Goal: Task Accomplishment & Management: Complete application form

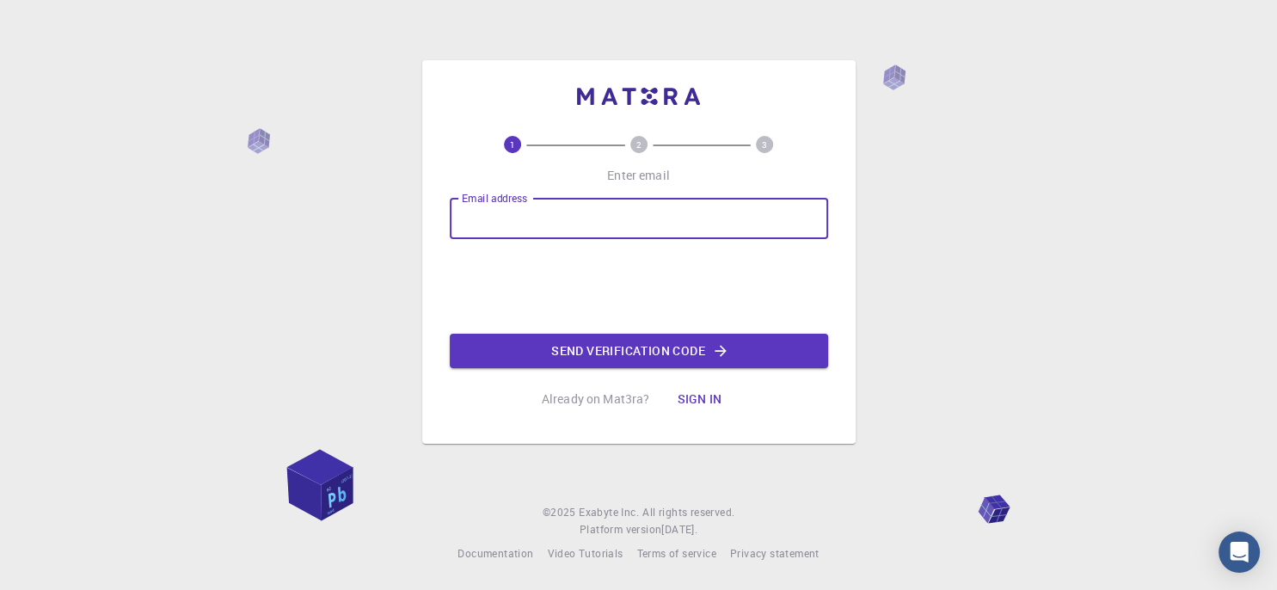
click at [543, 224] on input "Email address" at bounding box center [639, 218] width 378 height 41
type input "[PERSON_NAME][EMAIL_ADDRESS][DOMAIN_NAME]"
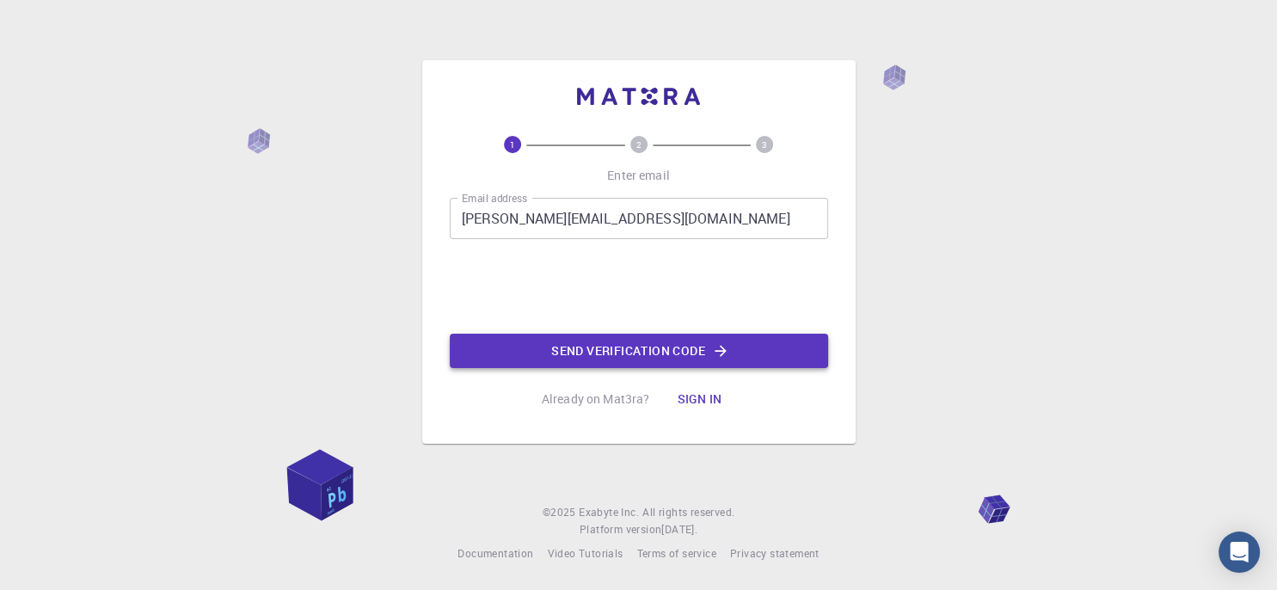
click at [578, 366] on button "Send verification code" at bounding box center [639, 351] width 378 height 34
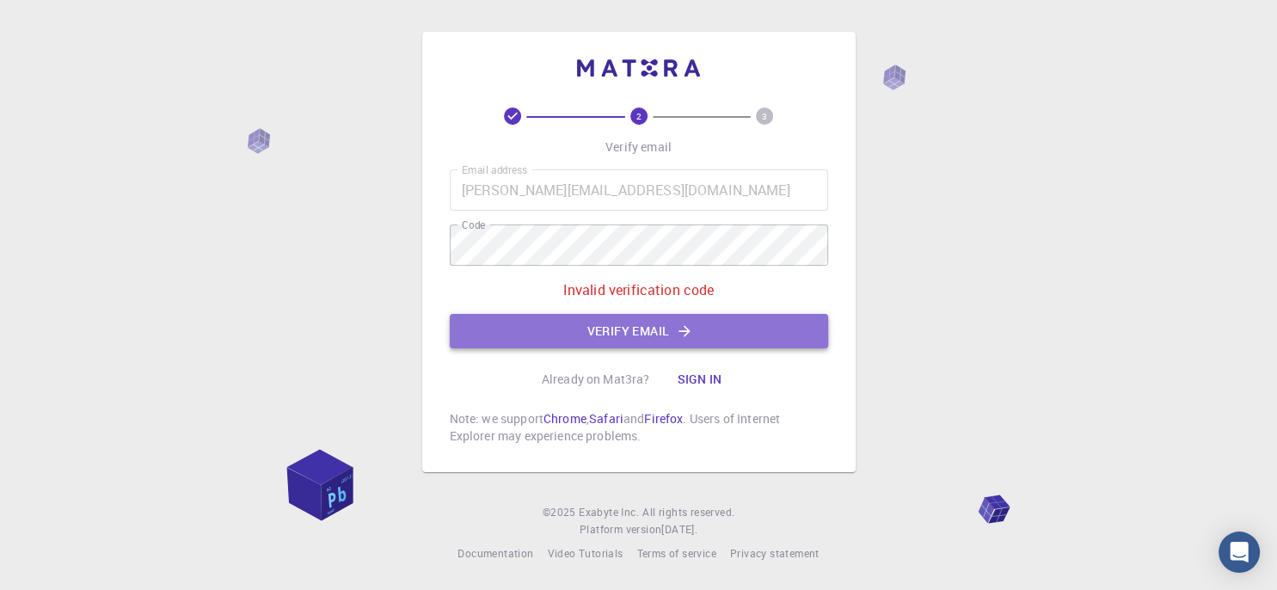
click at [583, 330] on button "Verify email" at bounding box center [639, 331] width 378 height 34
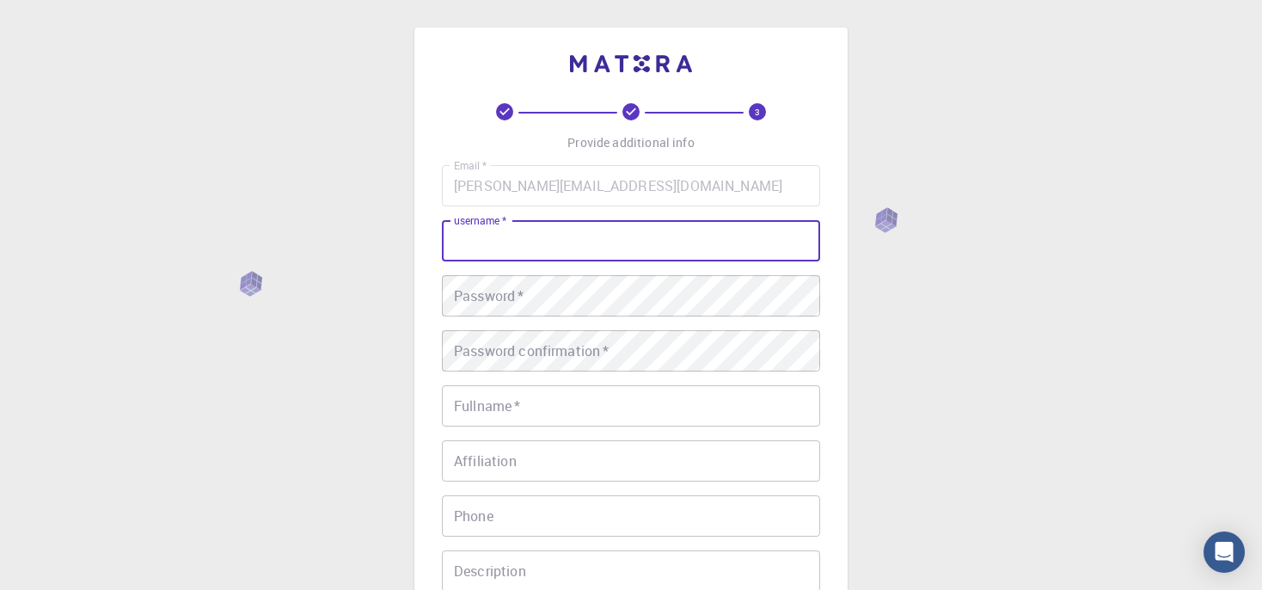
click at [560, 231] on input "username   *" at bounding box center [631, 240] width 378 height 41
type input "IstiaqueAhmed"
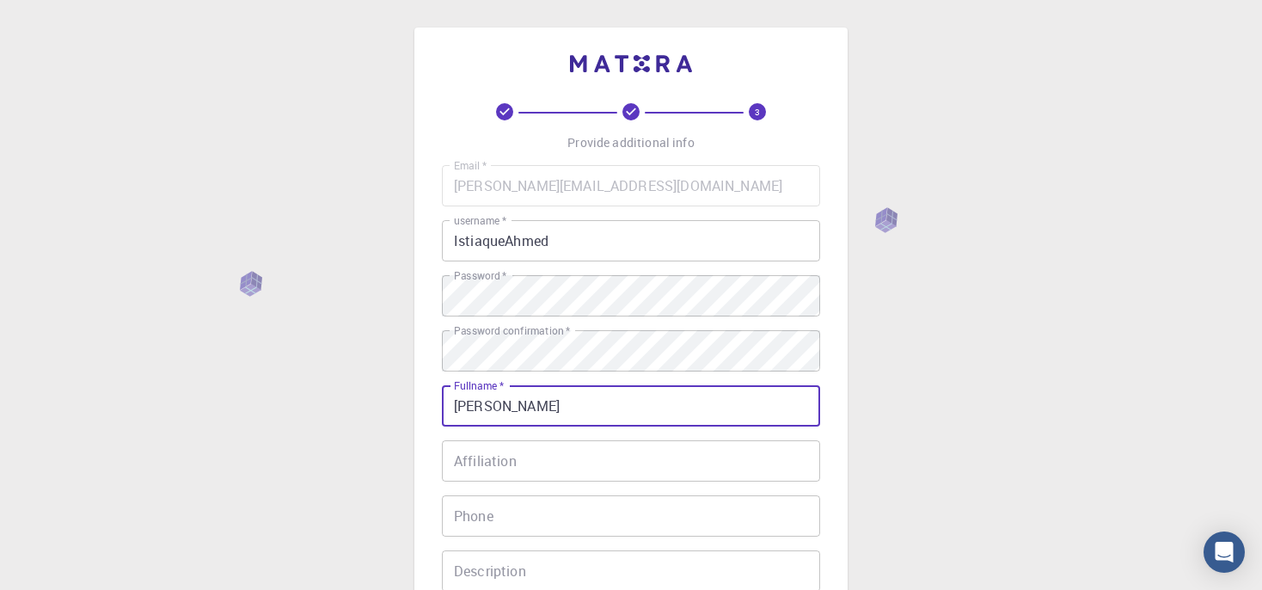
type input "[PERSON_NAME]"
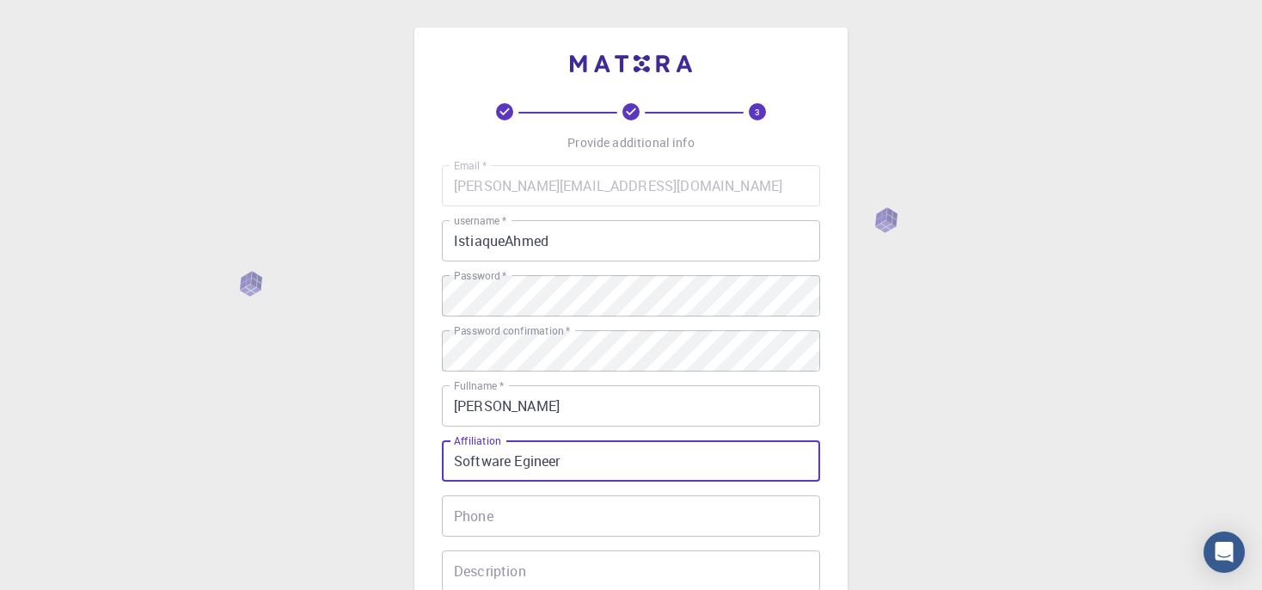
type input "Software Egineer"
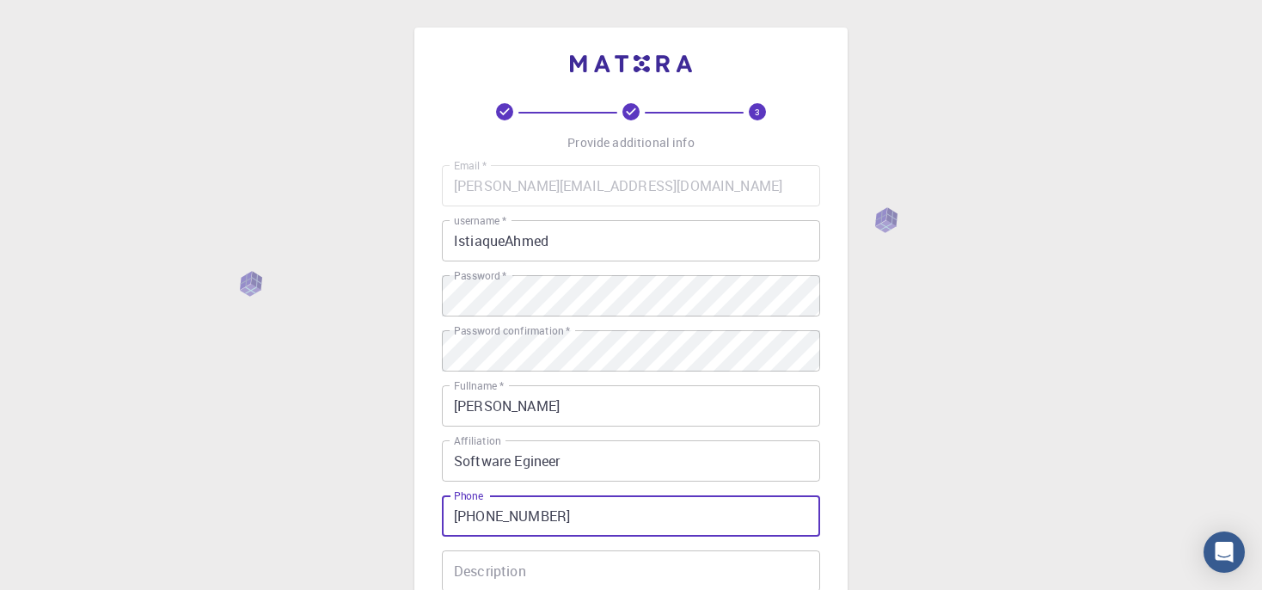
type input "[PHONE_NUMBER]"
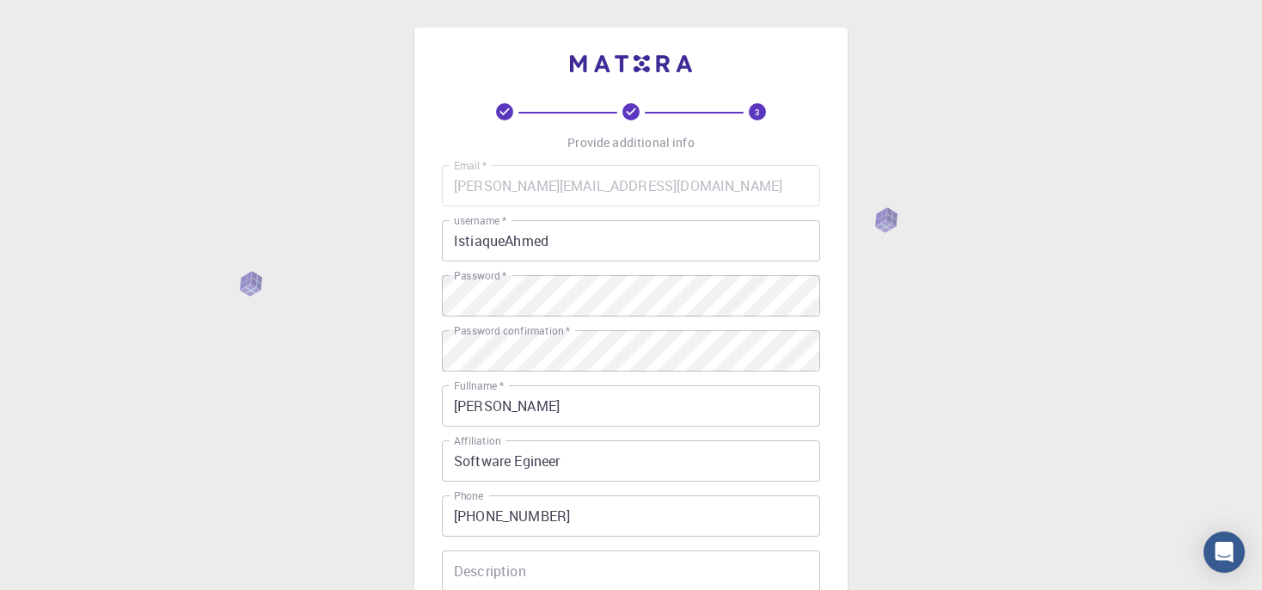
click at [1023, 238] on div "3 Provide additional info Email   * [PERSON_NAME][EMAIL_ADDRESS][DOMAIN_NAME] E…" at bounding box center [631, 437] width 1262 height 875
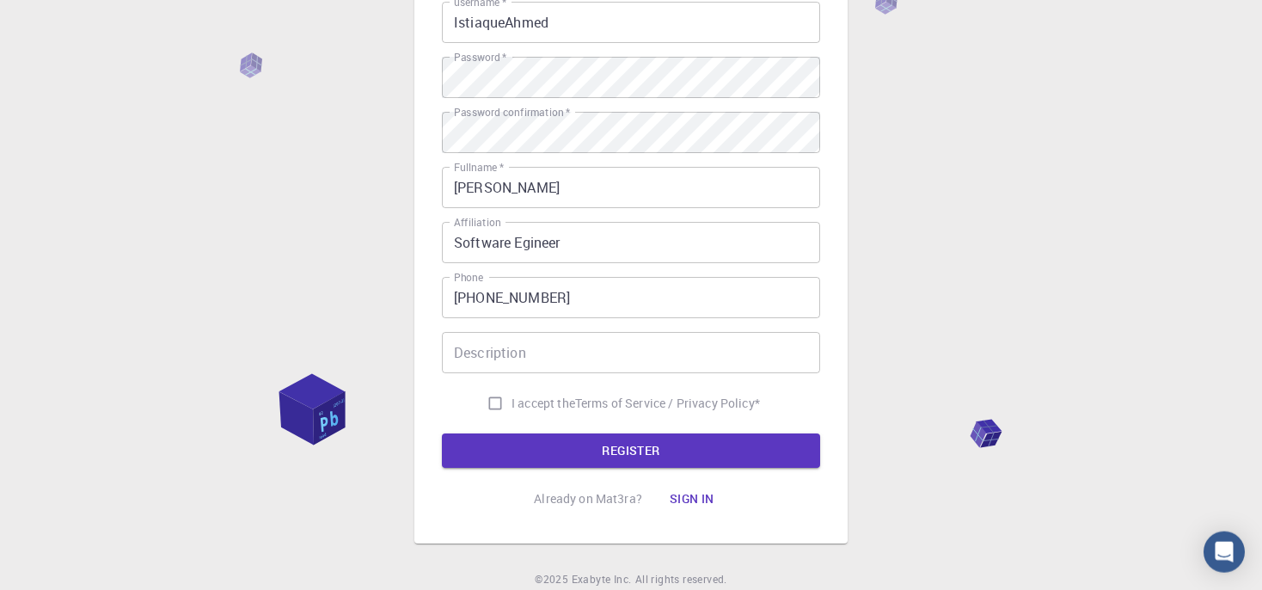
scroll to position [227, 0]
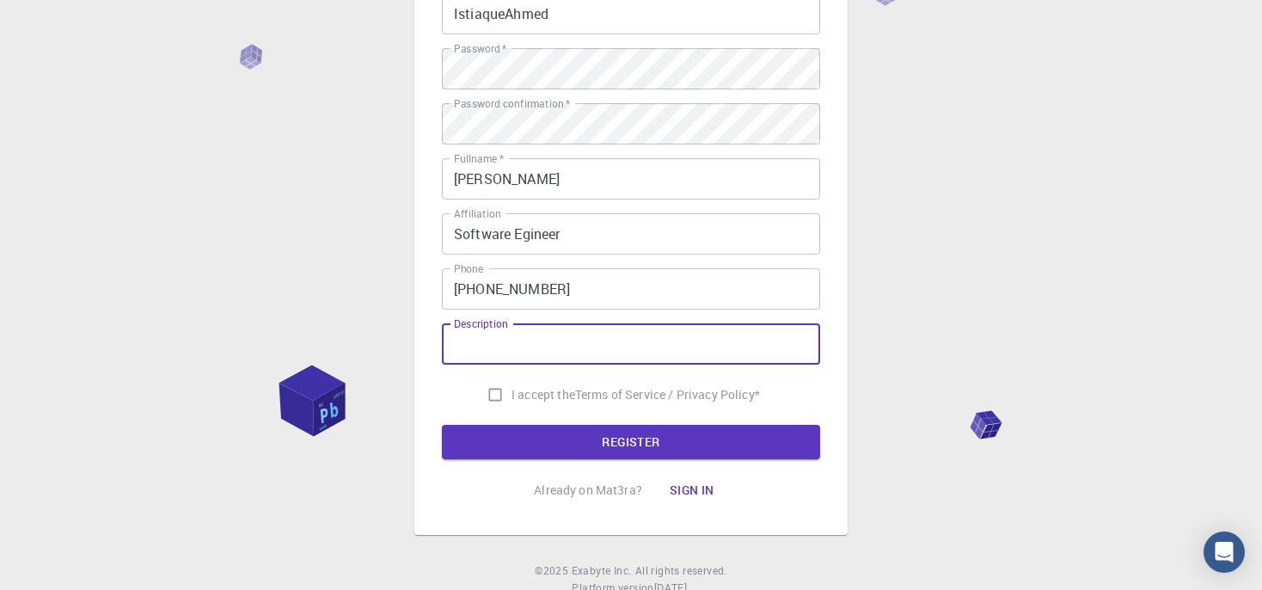
click at [628, 341] on input "Description" at bounding box center [631, 343] width 378 height 41
type input "Full Stack Developer"
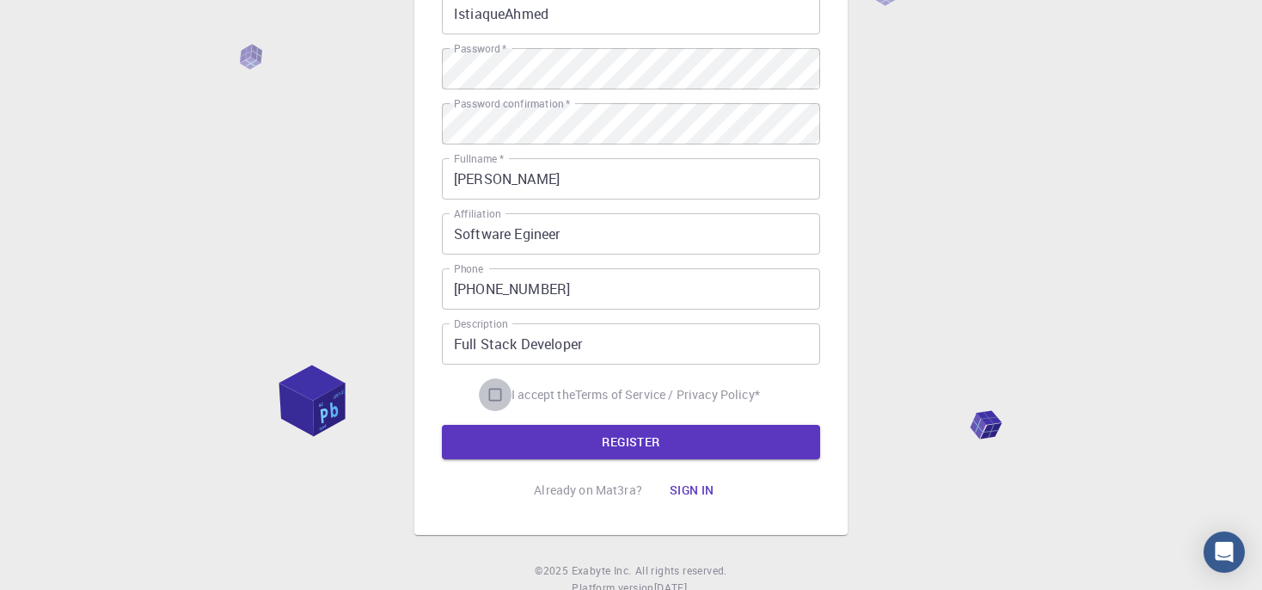
click at [485, 401] on input "I accept the Terms of Service / Privacy Policy *" at bounding box center [495, 394] width 33 height 33
checkbox input "true"
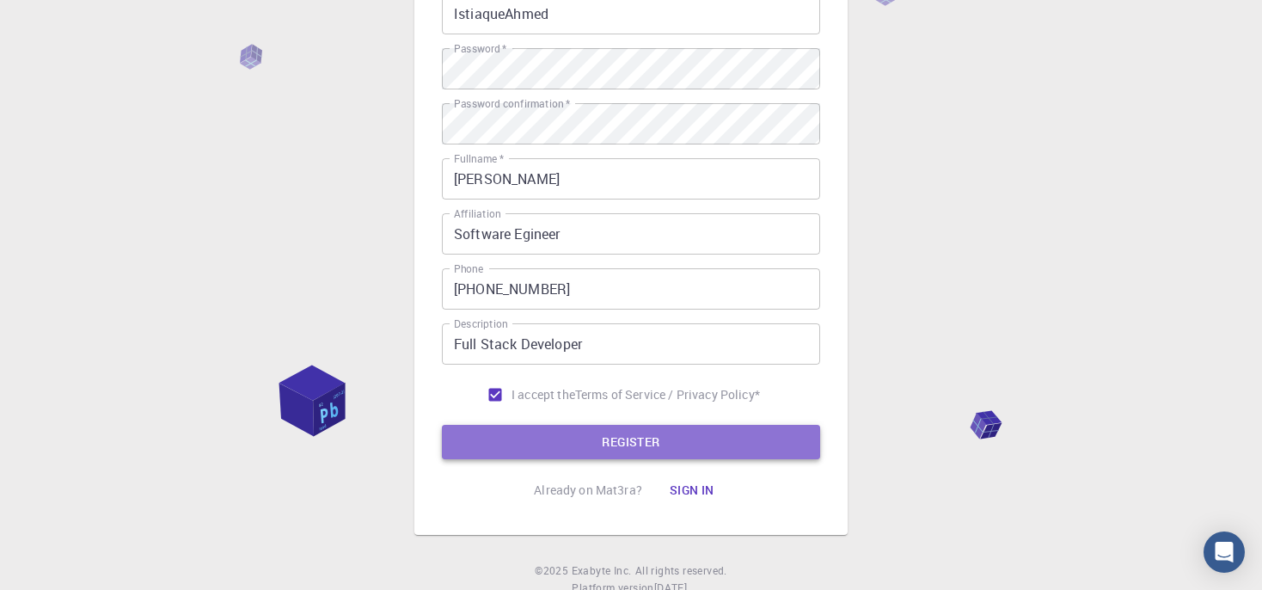
click at [579, 425] on button "REGISTER" at bounding box center [631, 442] width 378 height 34
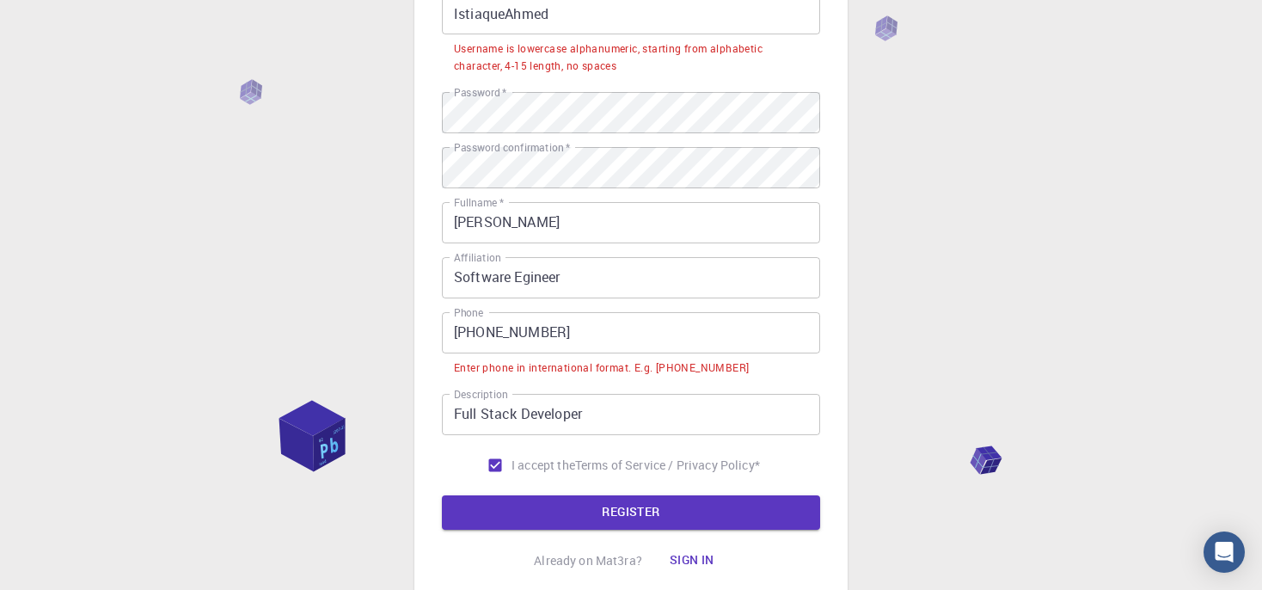
click at [396, 150] on div "3 Provide additional info Email   * [PERSON_NAME][EMAIL_ADDRESS][DOMAIN_NAME] E…" at bounding box center [631, 245] width 1262 height 945
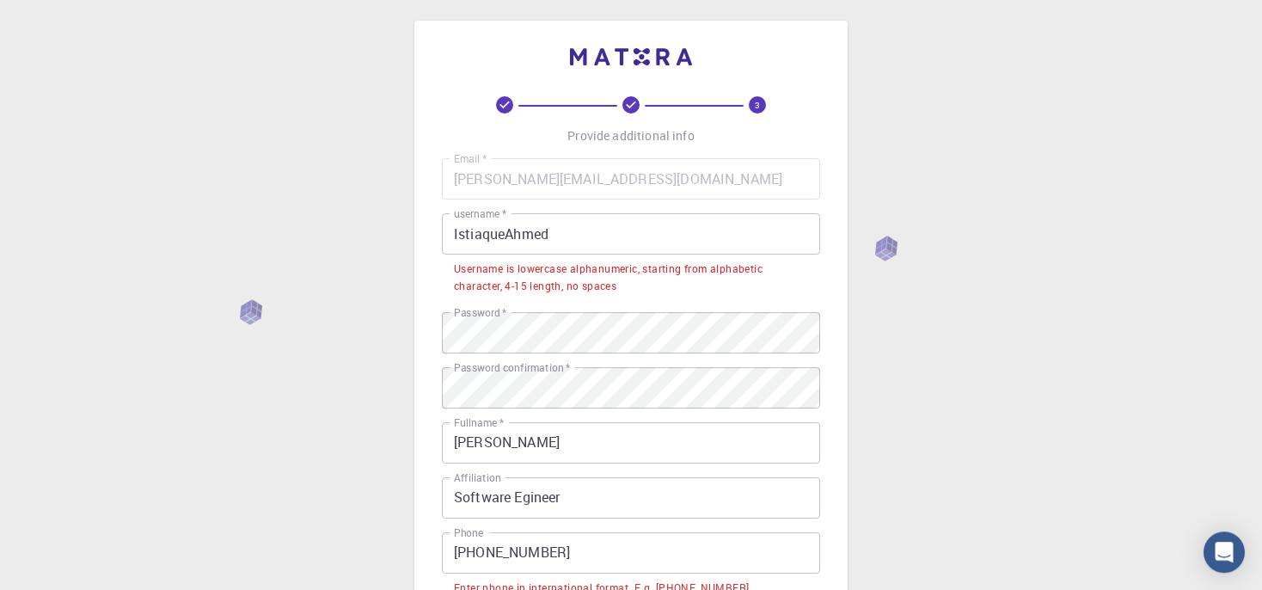
scroll to position [0, 0]
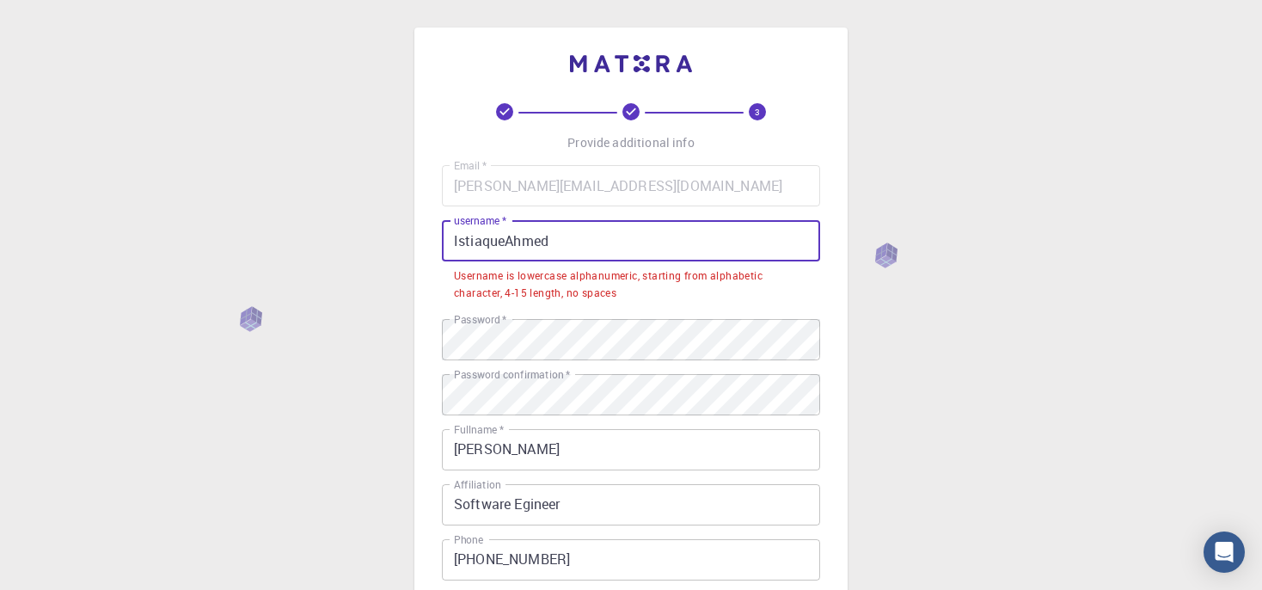
click at [512, 240] on input "IstiaqueAhmed" at bounding box center [631, 240] width 378 height 41
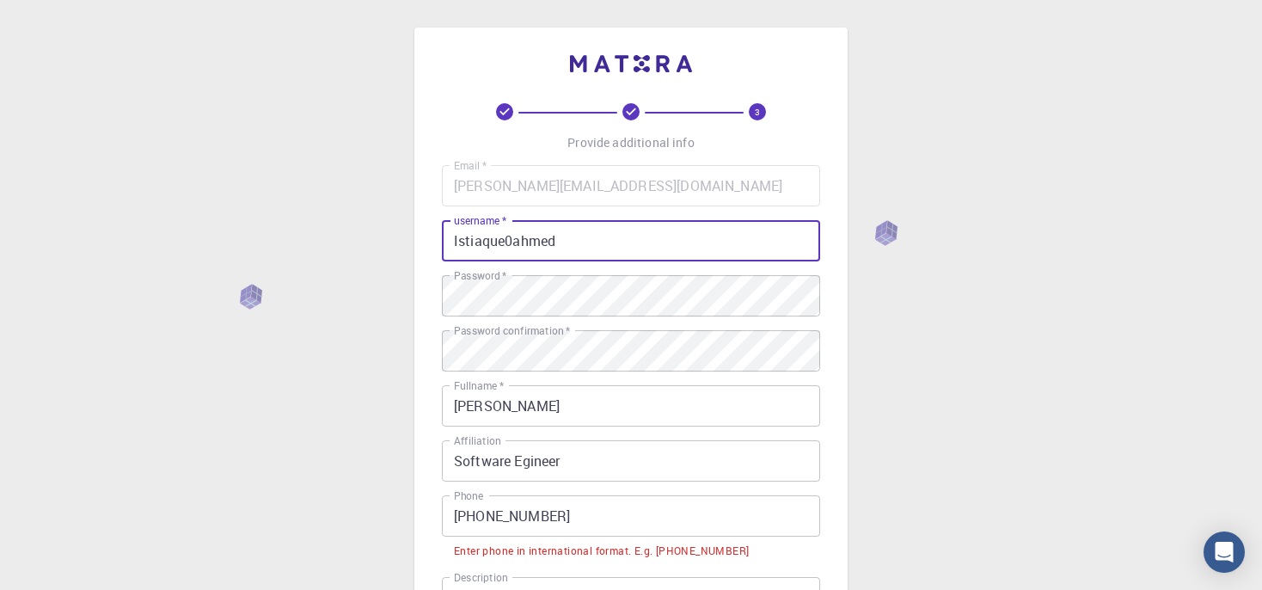
type input "Istiaque0ahmed"
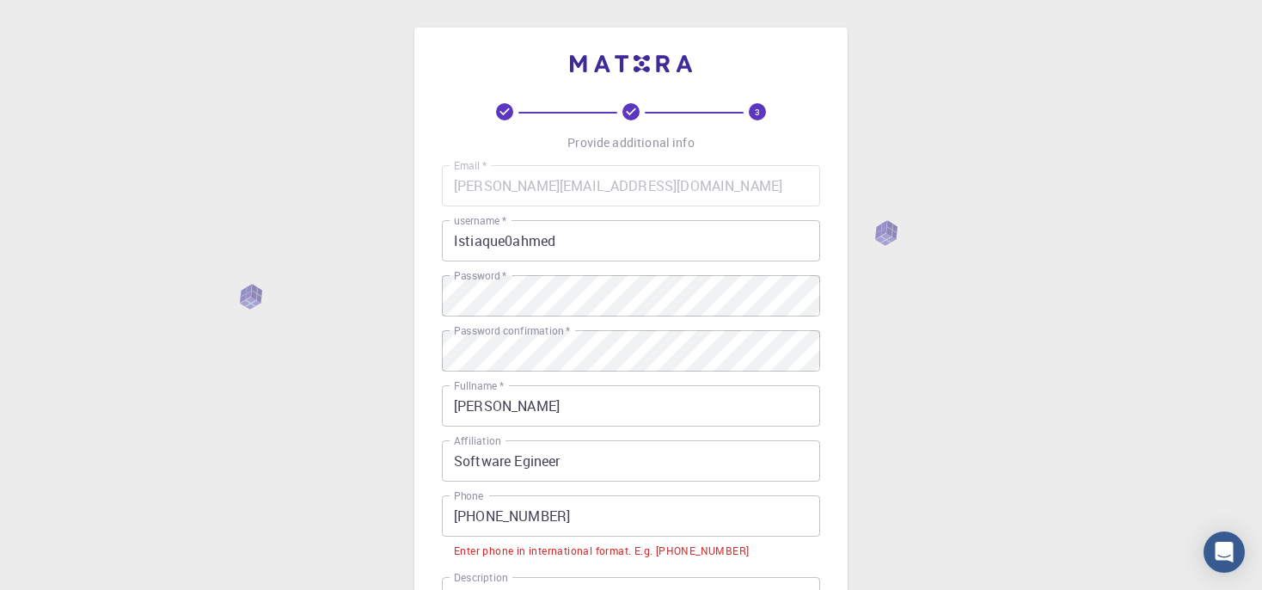
click at [397, 218] on div "3 Provide additional info Email   * [PERSON_NAME][EMAIL_ADDRESS][DOMAIN_NAME] E…" at bounding box center [631, 451] width 1262 height 902
click at [387, 309] on div "3 Provide additional info Email   * [PERSON_NAME][EMAIL_ADDRESS][DOMAIN_NAME] E…" at bounding box center [631, 451] width 1262 height 902
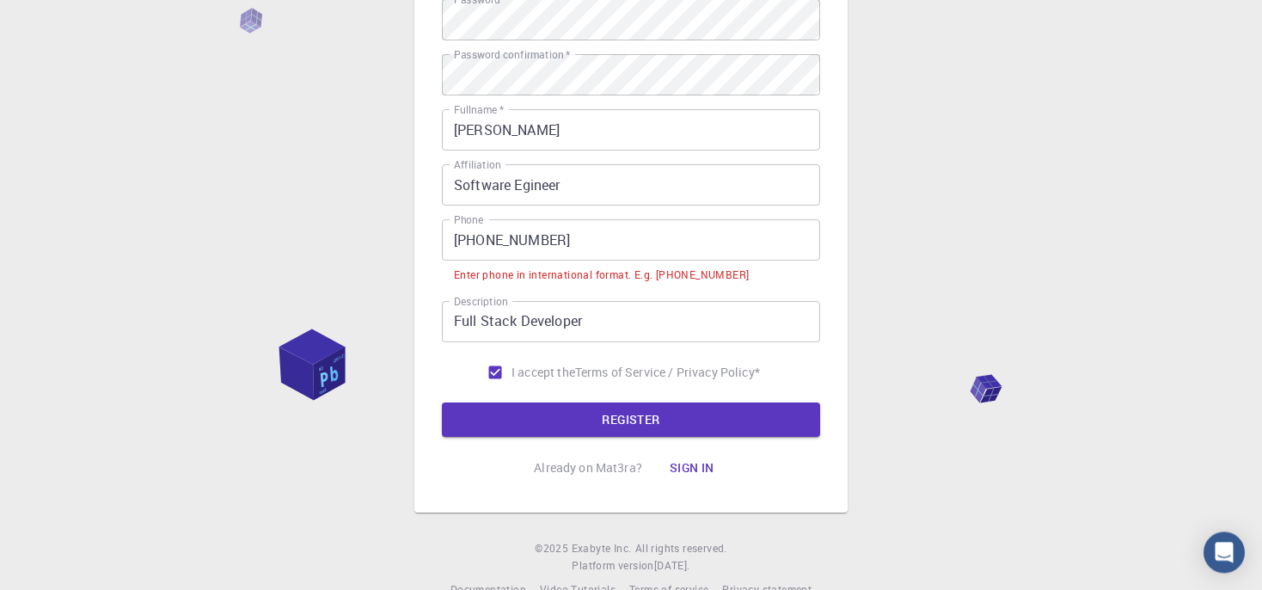
scroll to position [312, 0]
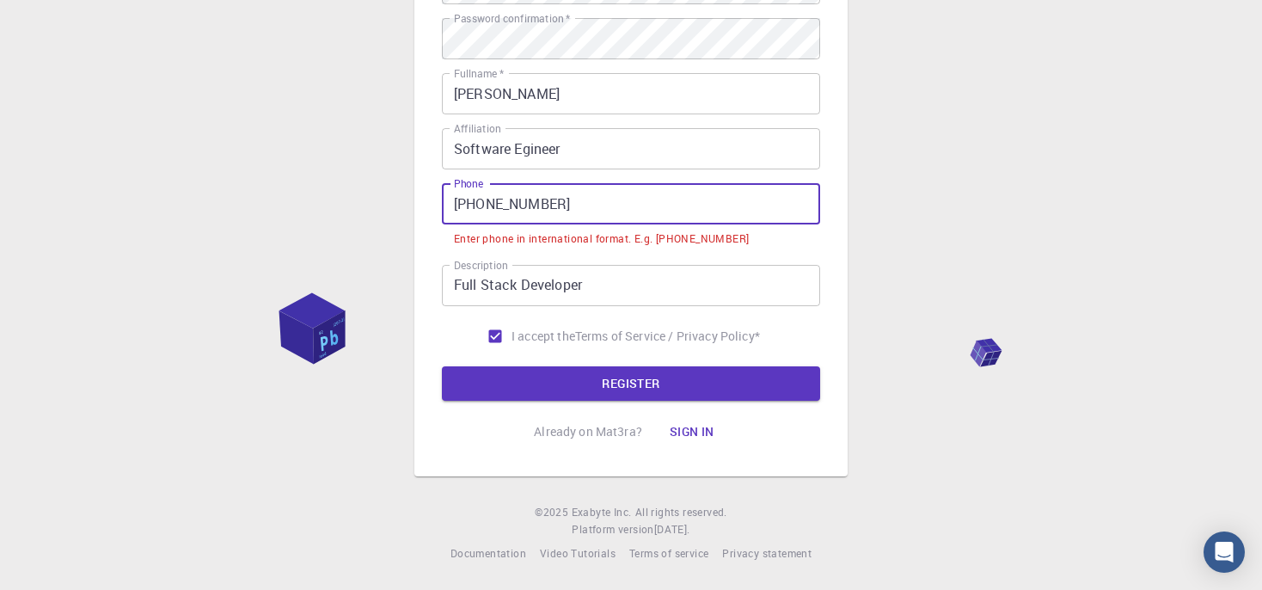
click at [491, 205] on input "[PHONE_NUMBER]" at bounding box center [631, 203] width 378 height 41
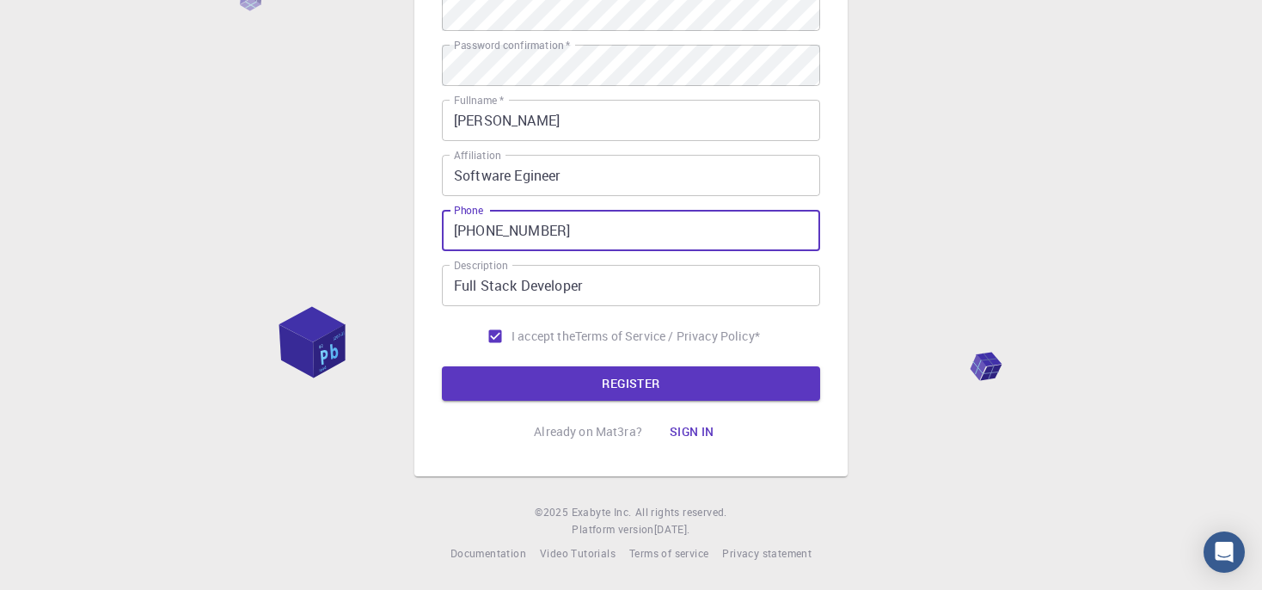
scroll to position [285, 0]
type input "[PHONE_NUMBER]"
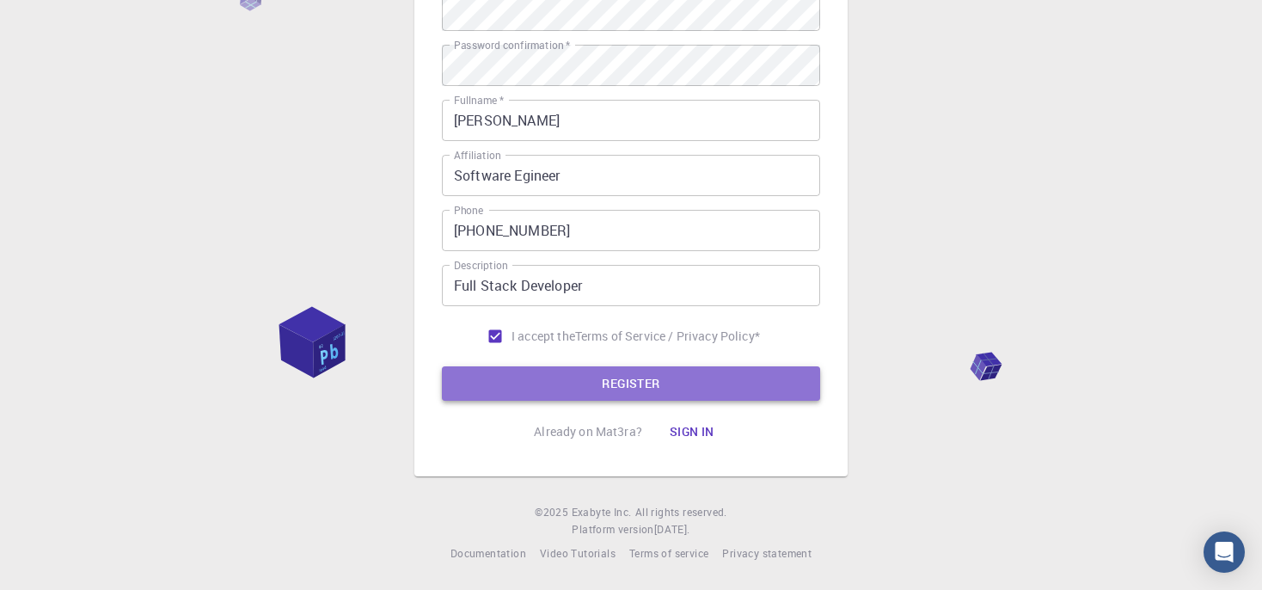
click at [652, 381] on button "REGISTER" at bounding box center [631, 383] width 378 height 34
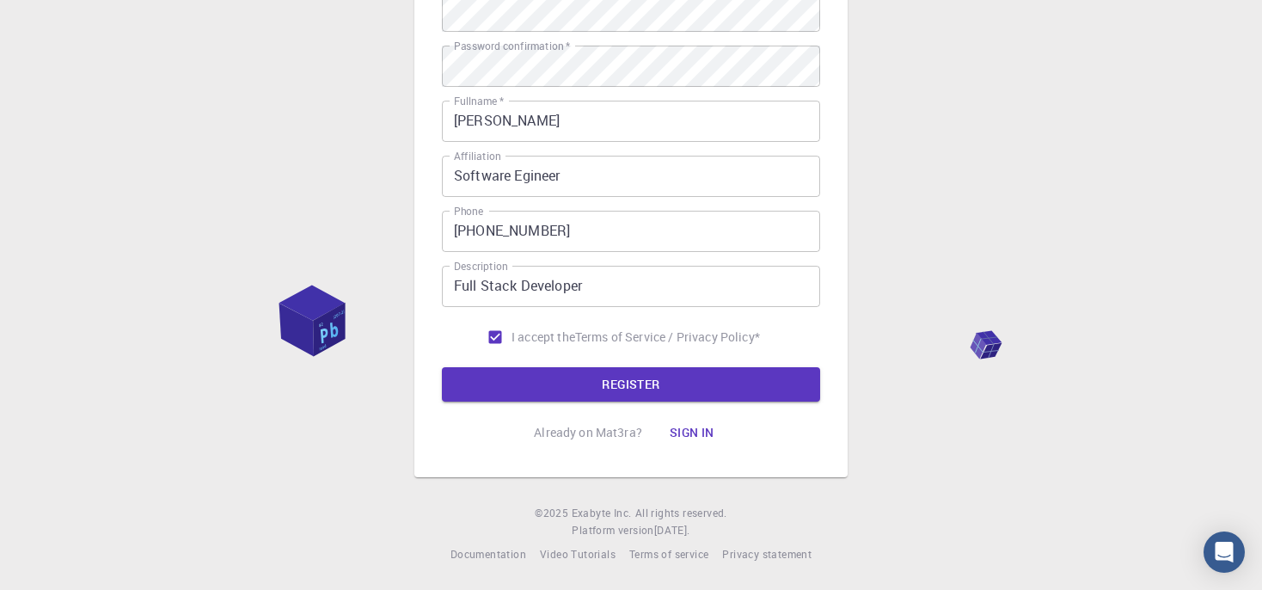
click at [375, 267] on div "3 Provide additional info Email   * [PERSON_NAME][EMAIL_ADDRESS][DOMAIN_NAME] E…" at bounding box center [631, 131] width 1262 height 919
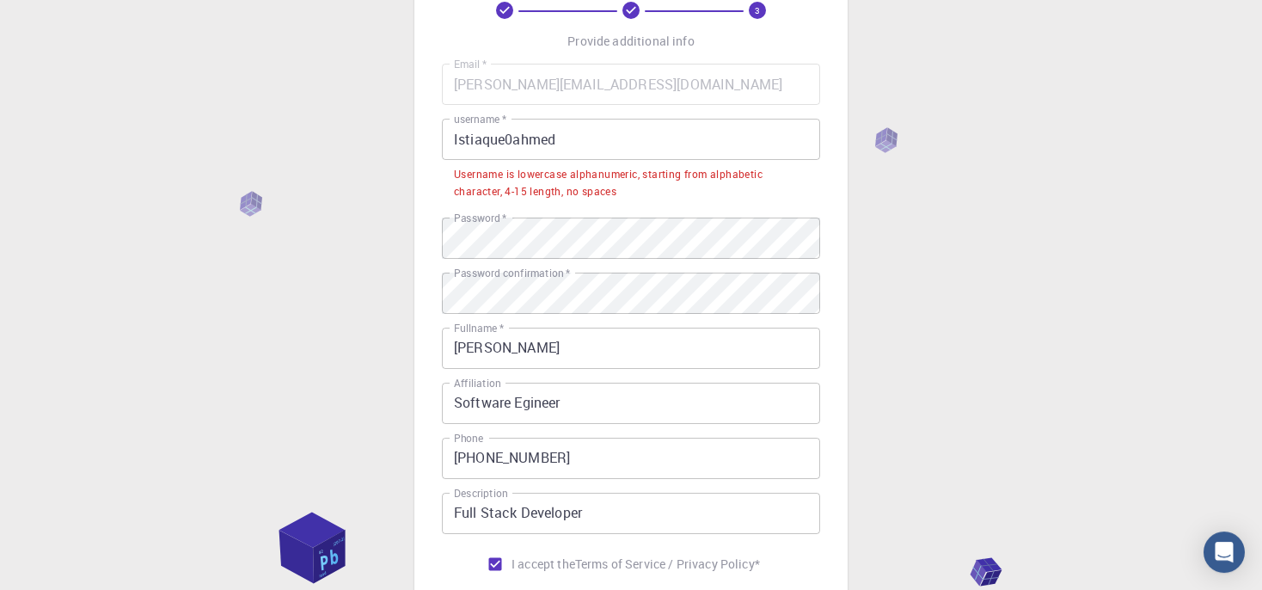
scroll to position [103, 0]
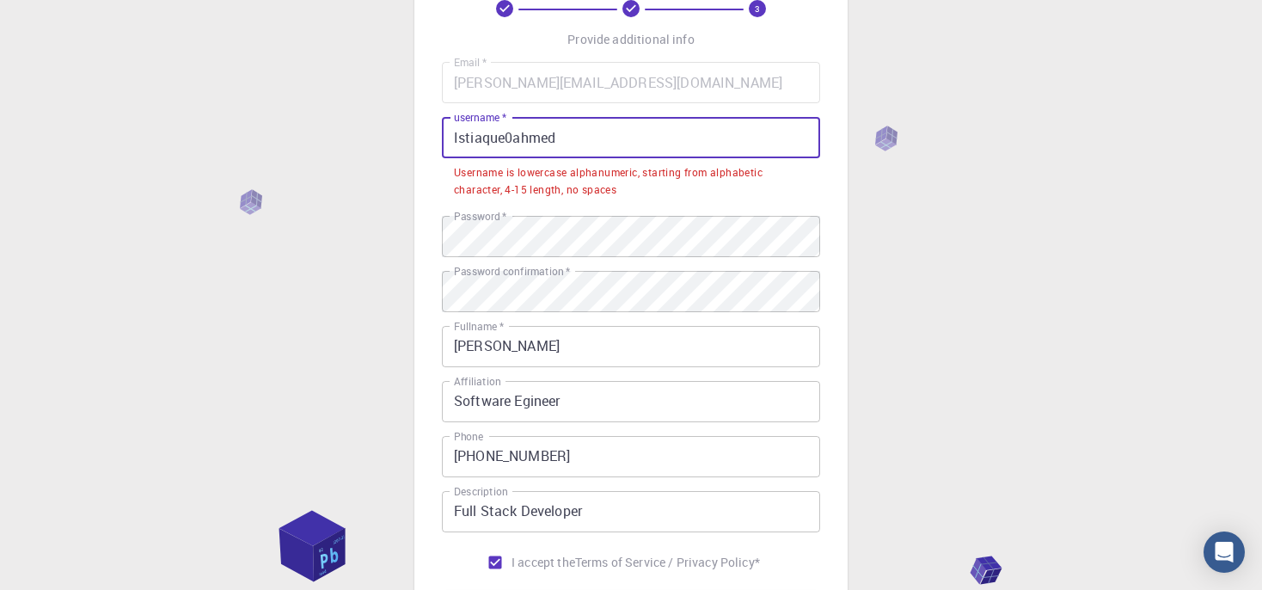
click at [458, 138] on input "Istiaque0ahmed" at bounding box center [631, 137] width 378 height 41
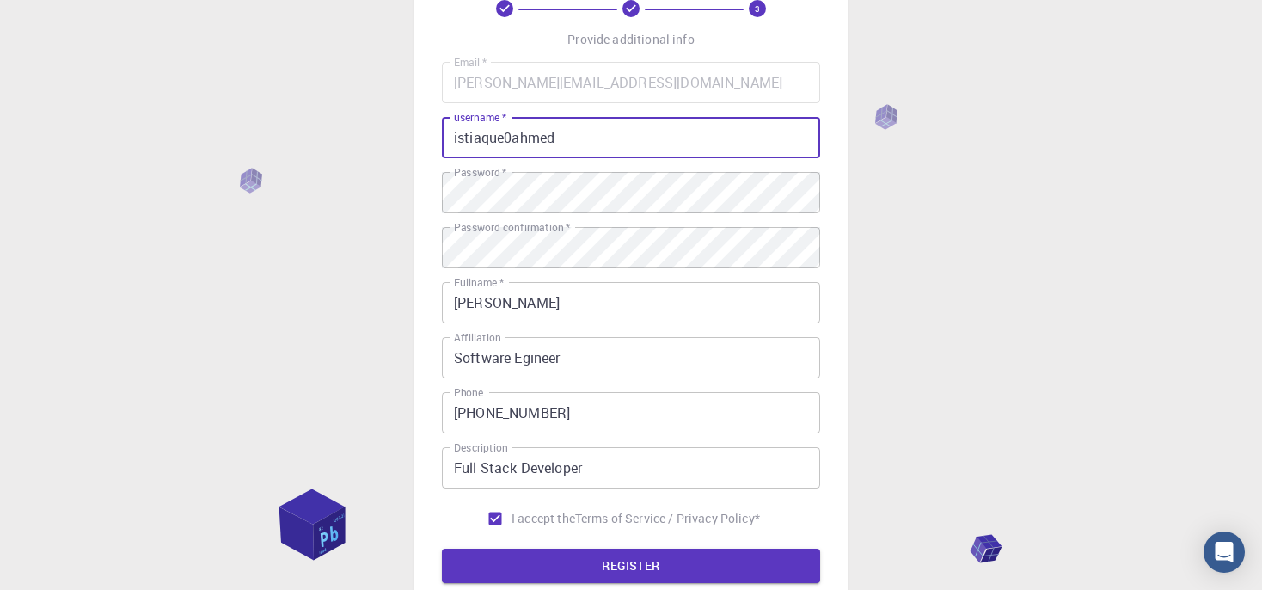
type input "istiaque0ahmed"
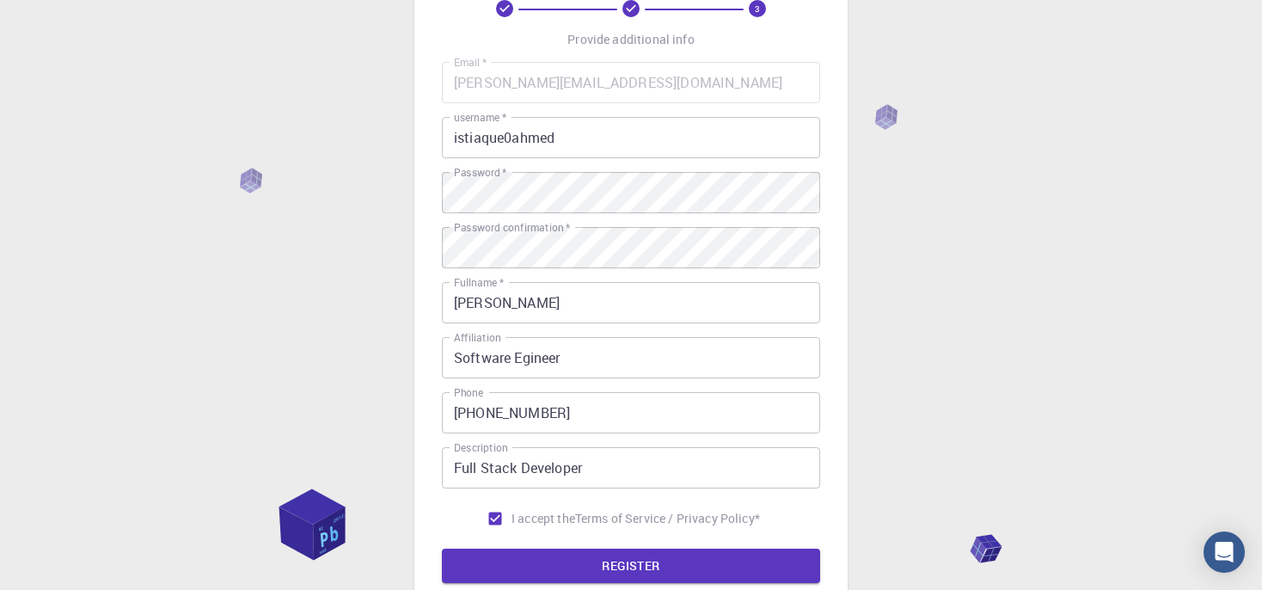
click at [916, 273] on div "3 Provide additional info Email   * [PERSON_NAME][EMAIL_ADDRESS][DOMAIN_NAME] E…" at bounding box center [631, 334] width 1262 height 875
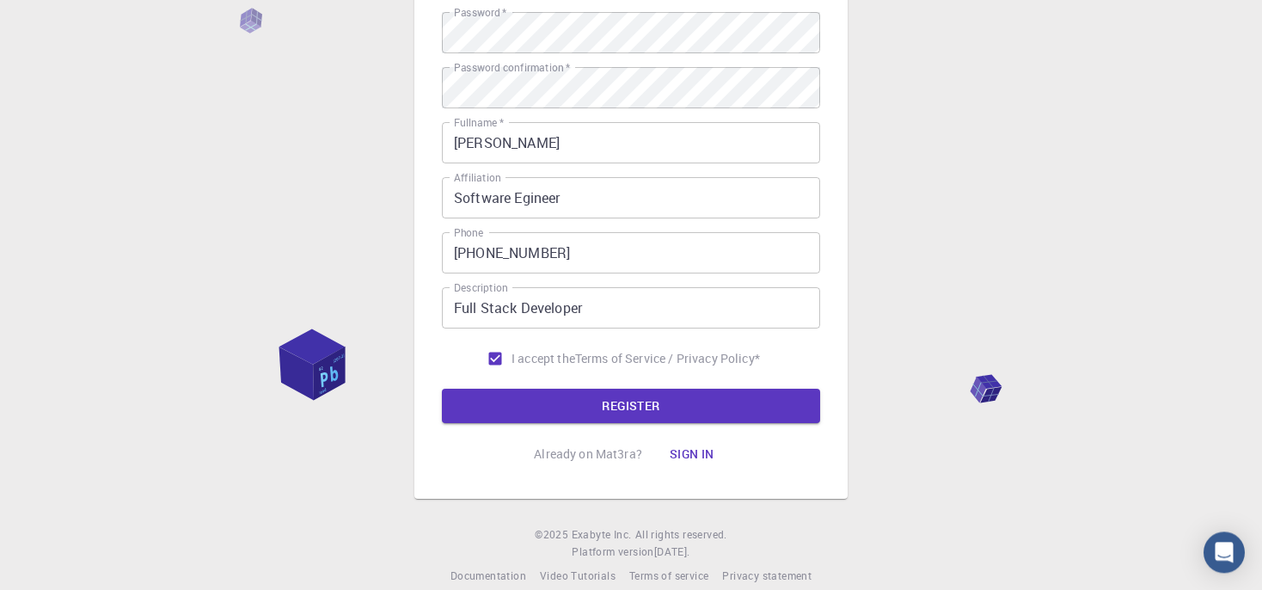
scroll to position [285, 0]
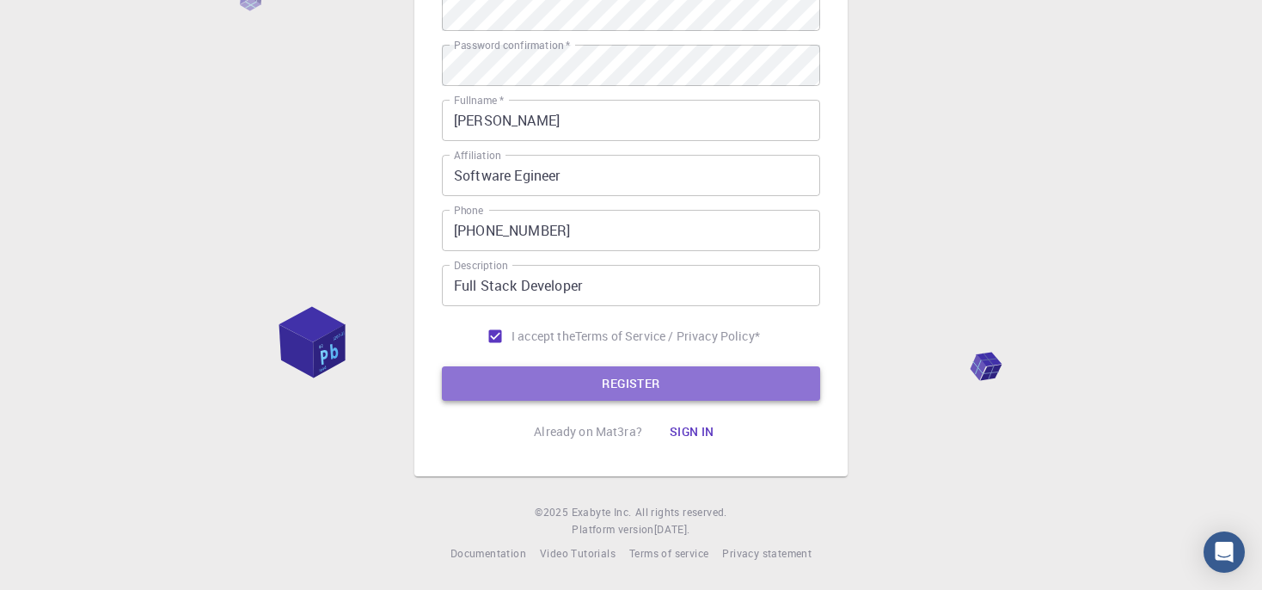
click at [739, 375] on button "REGISTER" at bounding box center [631, 383] width 378 height 34
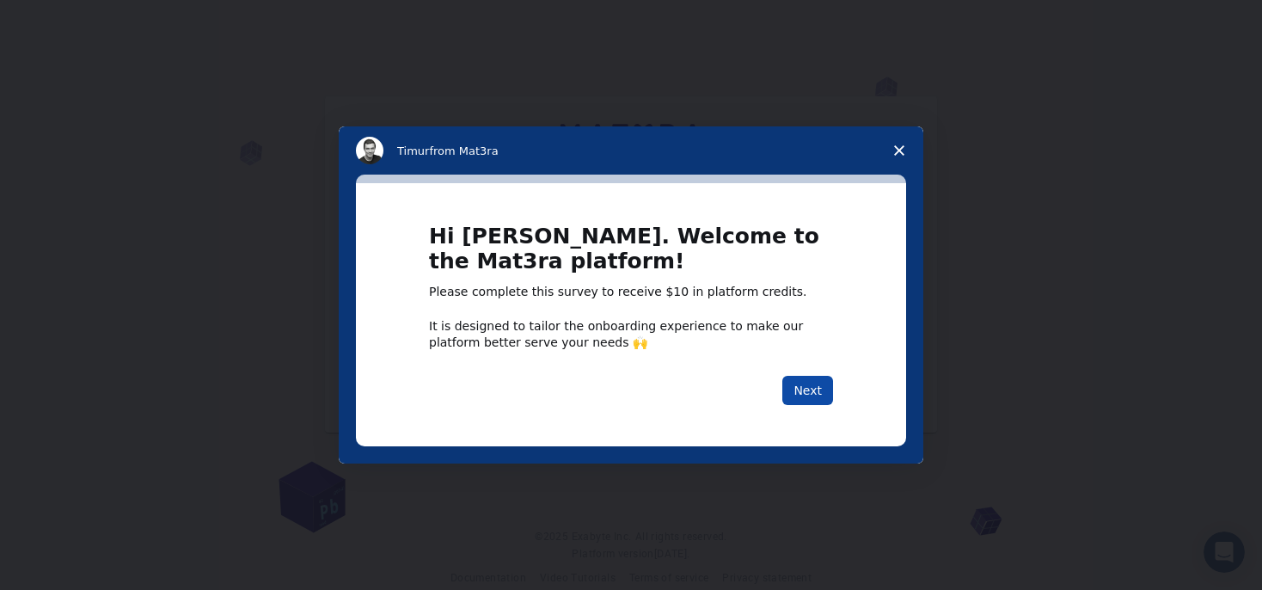
click at [812, 389] on button "Next" at bounding box center [807, 390] width 51 height 29
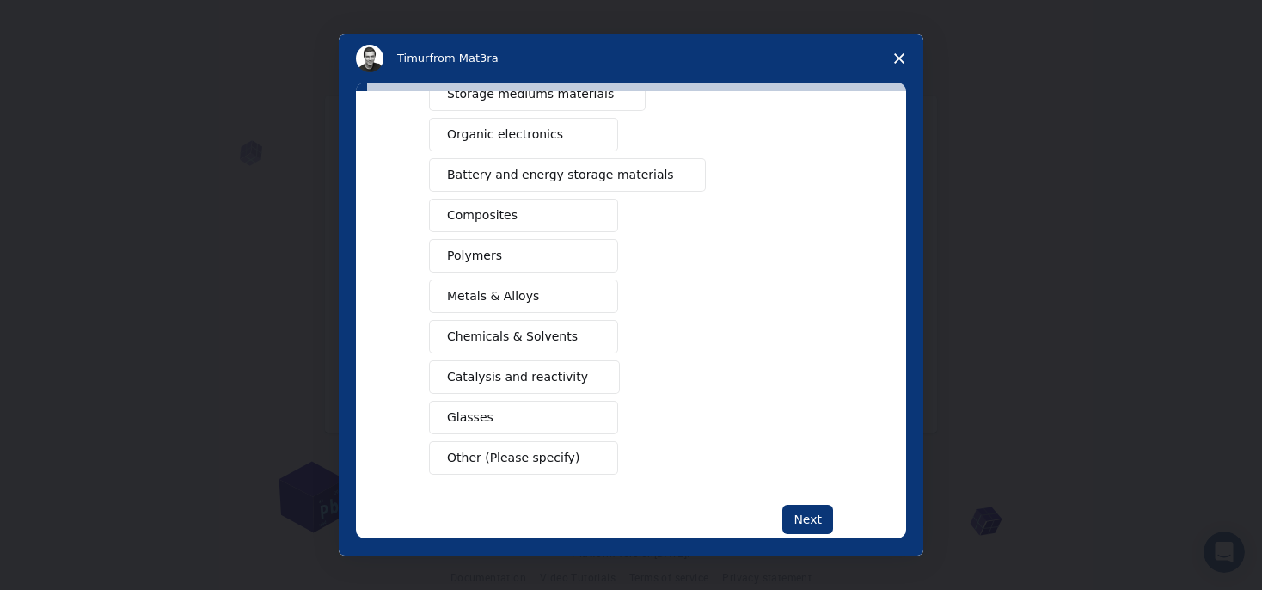
scroll to position [236, 0]
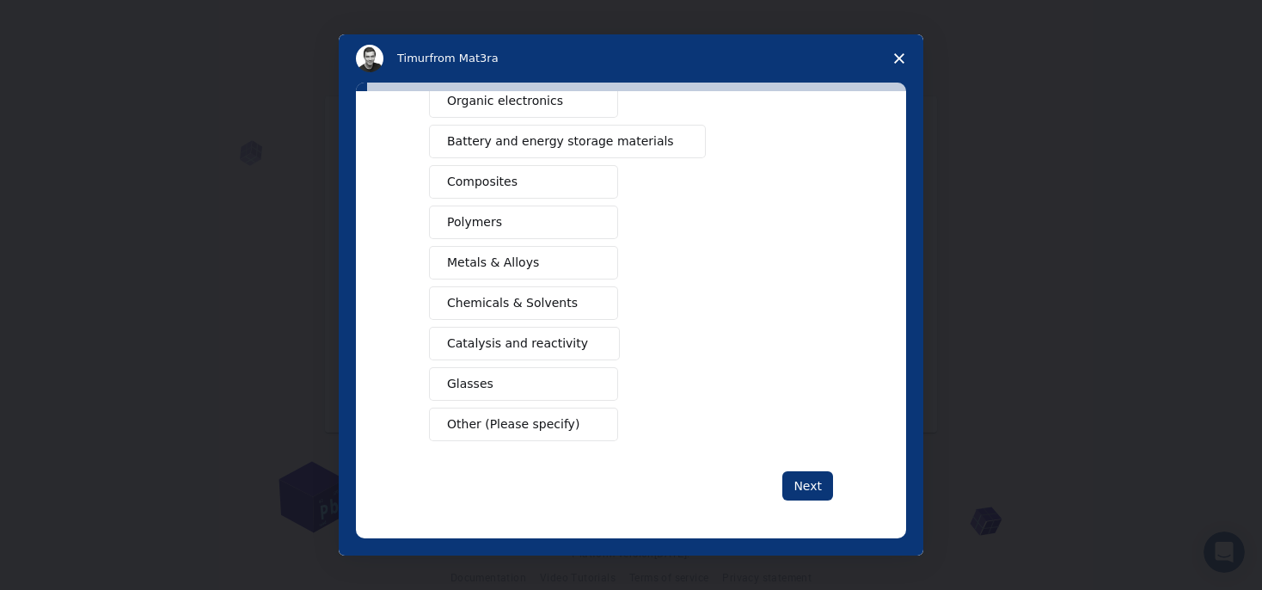
click at [896, 58] on icon "Close survey" at bounding box center [899, 58] width 10 height 10
